Goal: Information Seeking & Learning: Understand process/instructions

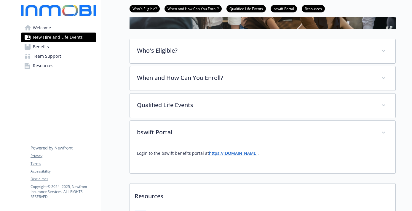
scroll to position [117, 0]
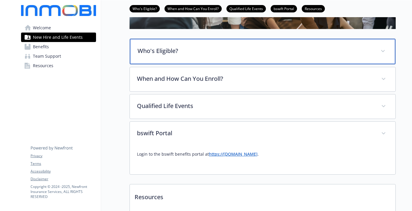
click at [209, 52] on p "Who's Eligible?" at bounding box center [255, 50] width 236 height 9
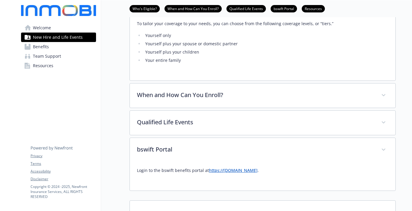
scroll to position [202, 0]
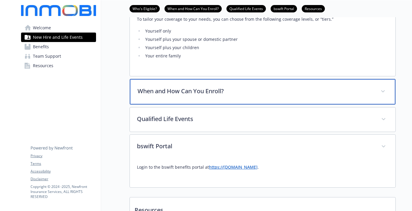
click at [218, 89] on p "When and How Can You Enroll?" at bounding box center [255, 91] width 236 height 9
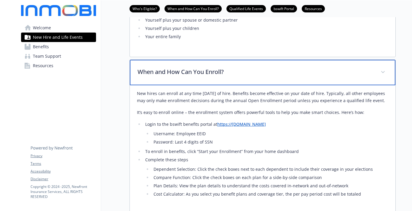
scroll to position [230, 0]
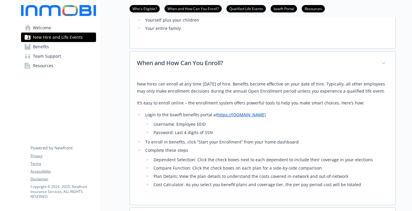
click at [239, 118] on link "[DOMAIN_NAME]" at bounding box center [249, 115] width 34 height 6
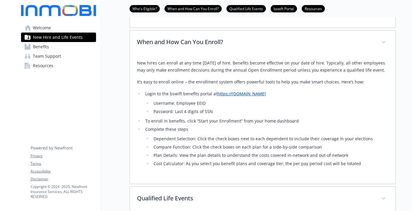
scroll to position [253, 0]
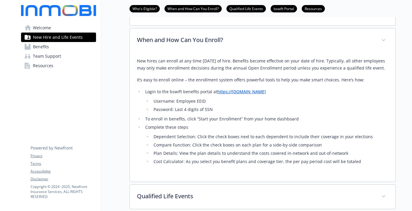
click at [222, 94] on link "https://" at bounding box center [224, 92] width 15 height 6
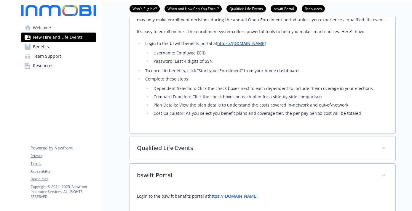
scroll to position [313, 0]
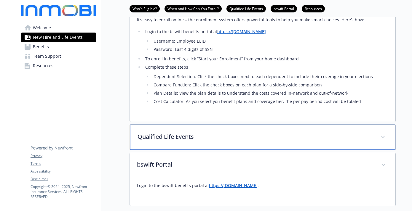
click at [204, 148] on div "Qualified Life Events" at bounding box center [262, 137] width 265 height 25
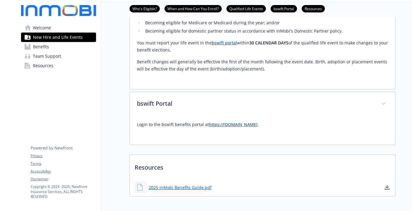
scroll to position [555, 0]
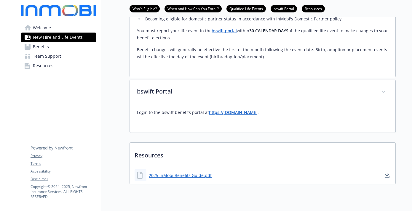
click at [224, 115] on link "[DOMAIN_NAME]" at bounding box center [240, 113] width 34 height 6
click at [178, 179] on link "2025 InMobi Benefits Guide.pdf" at bounding box center [181, 175] width 64 height 7
click at [47, 49] on span "Benefits" at bounding box center [41, 46] width 16 height 9
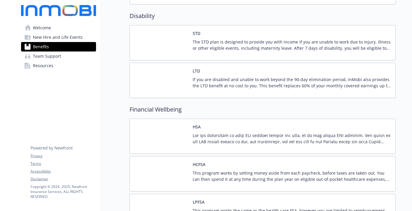
scroll to position [535, 0]
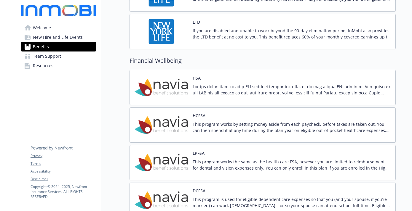
click at [59, 36] on span "New Hire and Life Events" at bounding box center [58, 37] width 50 height 9
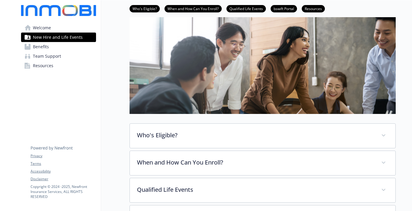
scroll to position [50, 0]
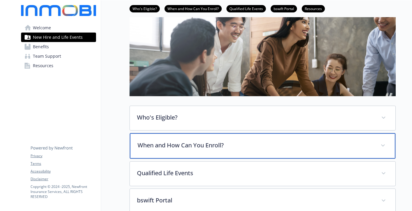
click at [192, 145] on p "When and How Can You Enroll?" at bounding box center [255, 145] width 236 height 9
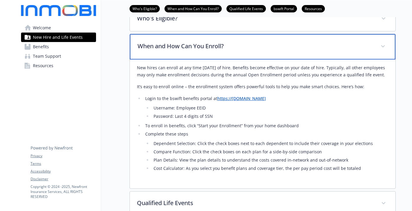
scroll to position [154, 0]
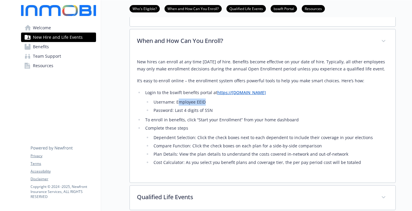
drag, startPoint x: 209, startPoint y: 109, endPoint x: 177, endPoint y: 108, distance: 32.6
click at [177, 106] on li "Username: Employee EEID" at bounding box center [270, 102] width 236 height 7
drag, startPoint x: 177, startPoint y: 108, endPoint x: 185, endPoint y: 109, distance: 8.0
click at [185, 106] on li "Username: Employee EEID" at bounding box center [270, 102] width 236 height 7
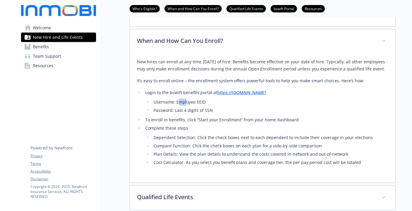
click at [185, 106] on li "Username: Employee EEID" at bounding box center [270, 102] width 236 height 7
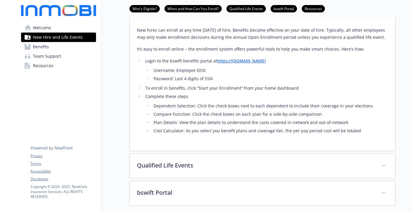
scroll to position [197, 0]
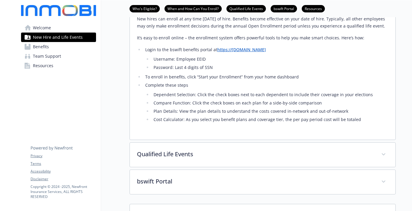
click at [50, 65] on span "Resources" at bounding box center [43, 65] width 20 height 9
